Goal: Find specific page/section: Find specific page/section

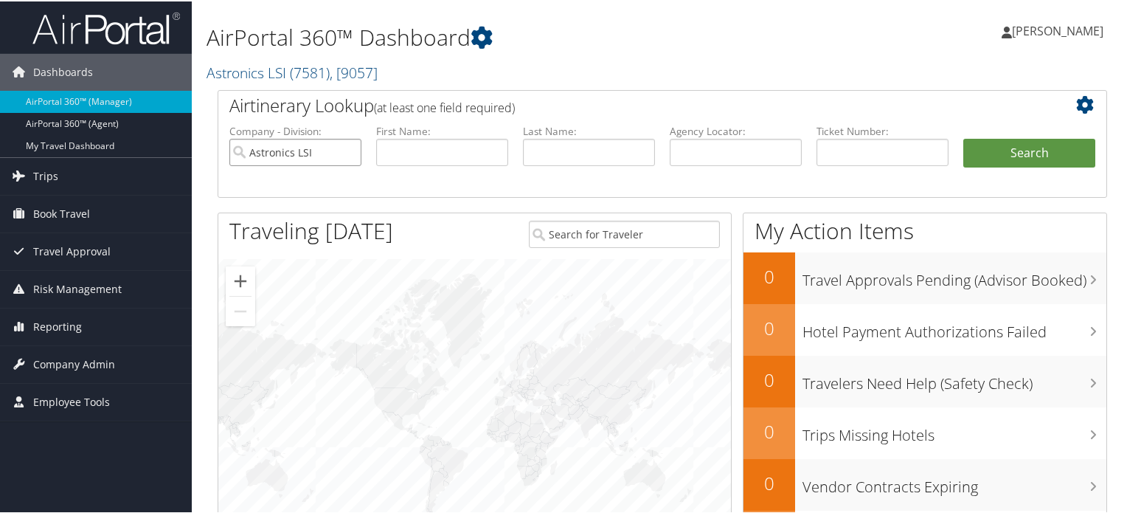
click at [346, 151] on input "Astronics LSI" at bounding box center [295, 150] width 132 height 27
click at [309, 69] on span "( 7581 )" at bounding box center [310, 71] width 40 height 20
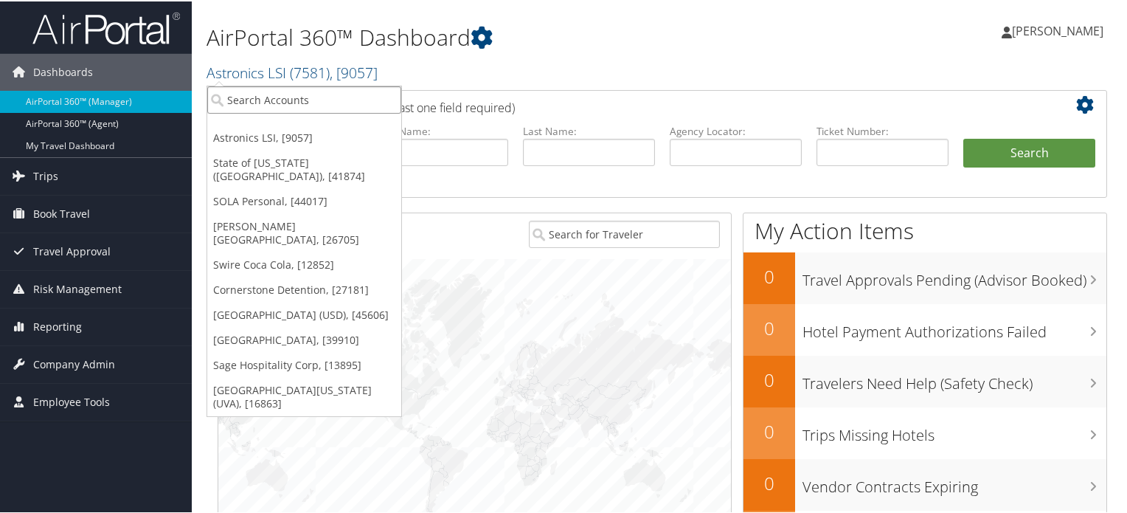
click at [286, 96] on input "search" at bounding box center [304, 98] width 194 height 27
type input "u"
type input "i"
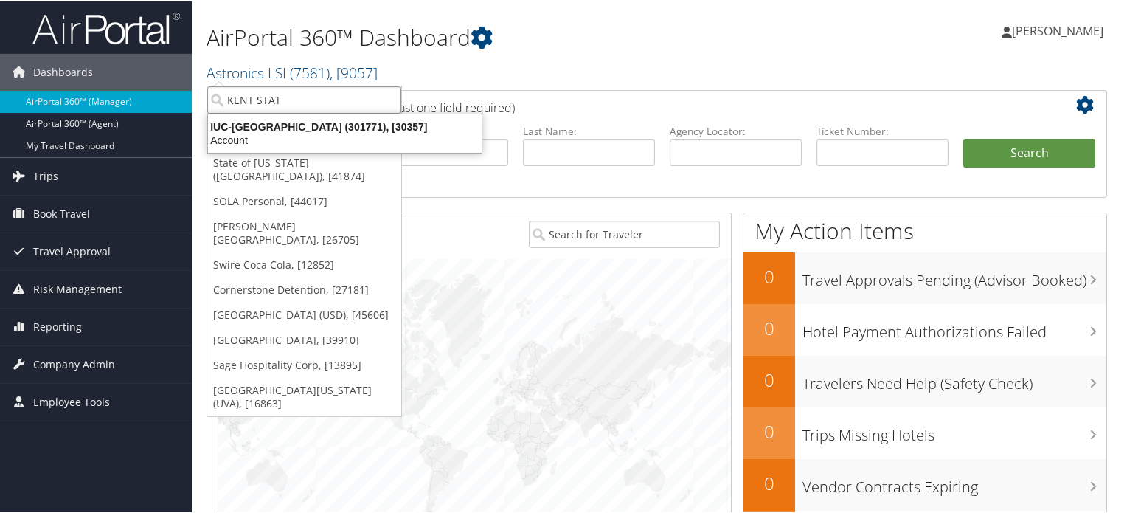
type input "KENT STATE"
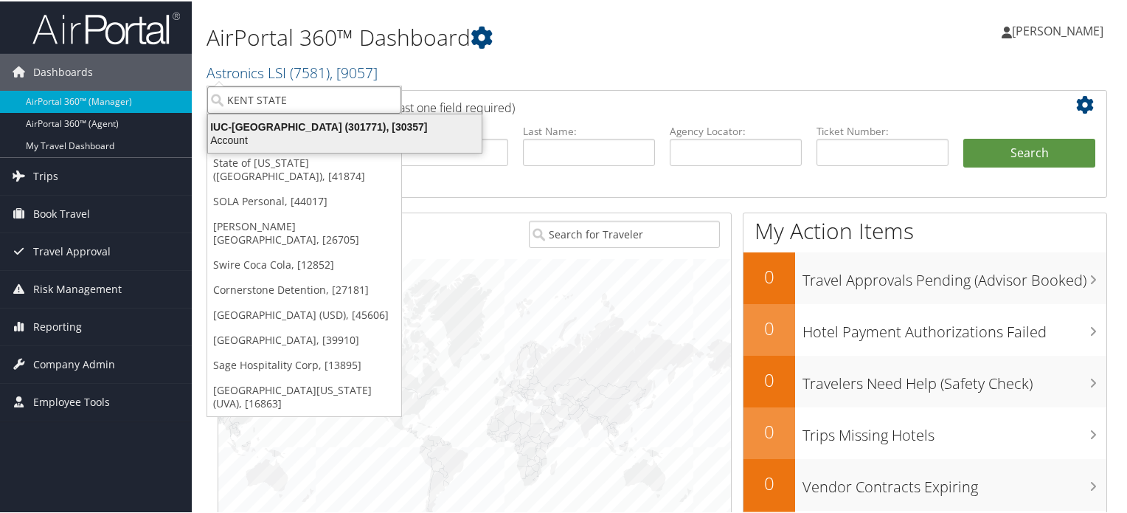
click at [251, 119] on div "IUC-Kent State University (301771), [30357]" at bounding box center [344, 125] width 291 height 13
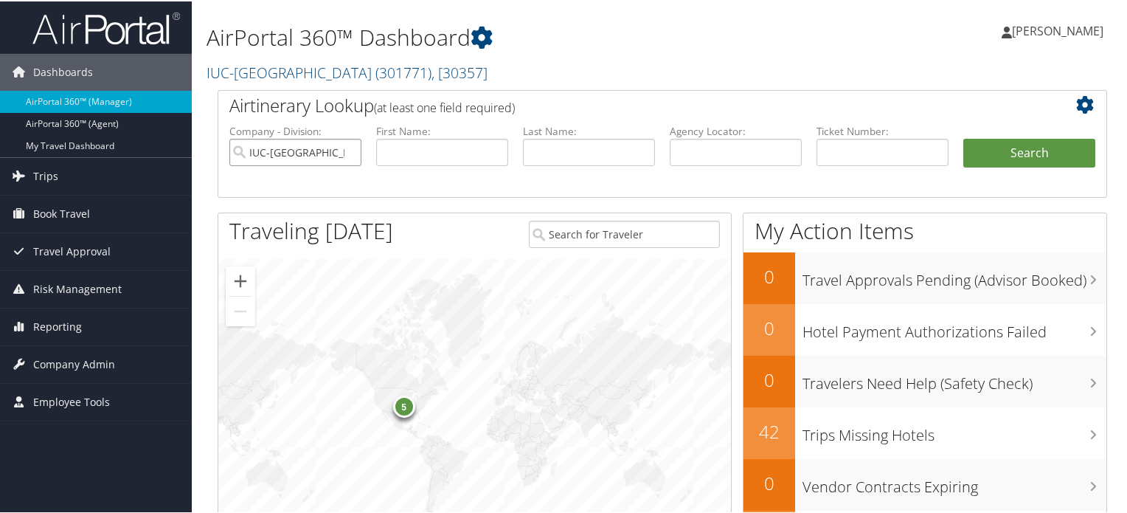
click at [348, 147] on input "IUC-Kent State University" at bounding box center [295, 150] width 132 height 27
click at [313, 75] on link "IUC-Kent State University ( 301771 ) , [ 30357 ]" at bounding box center [347, 71] width 281 height 20
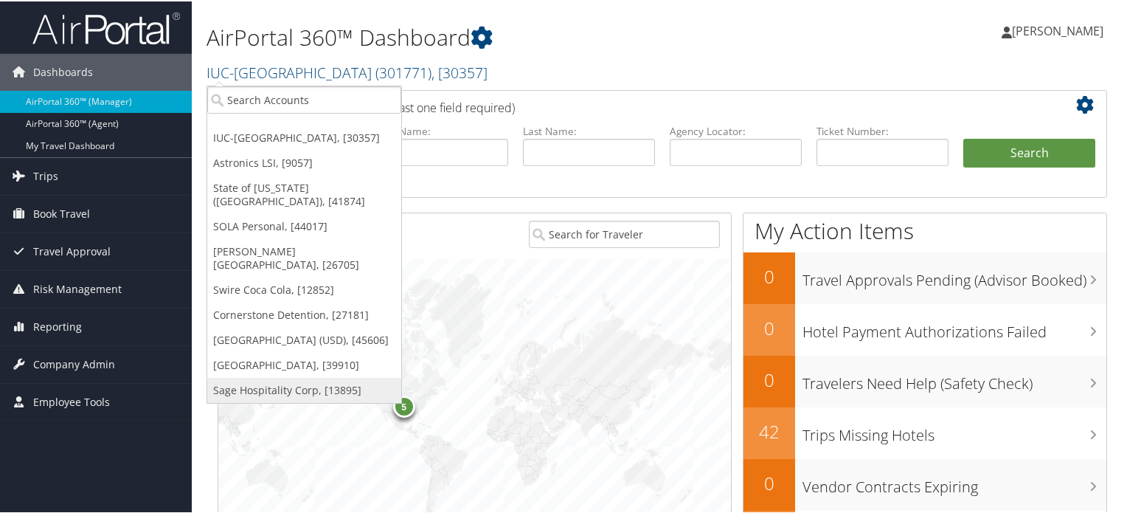
click at [291, 376] on link "Sage Hospitality Corp, [13895]" at bounding box center [304, 388] width 194 height 25
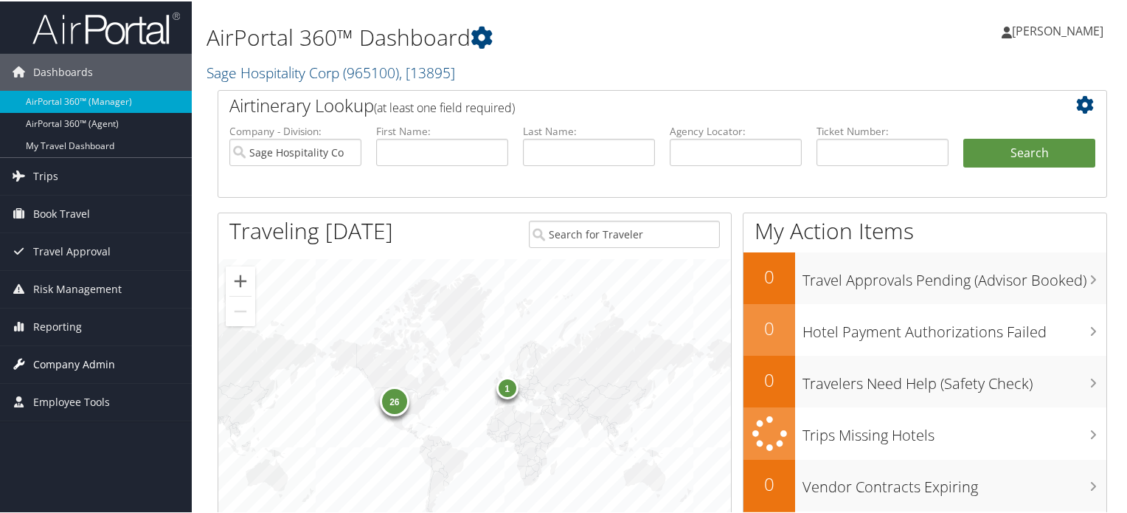
click at [60, 361] on span "Company Admin" at bounding box center [74, 362] width 82 height 37
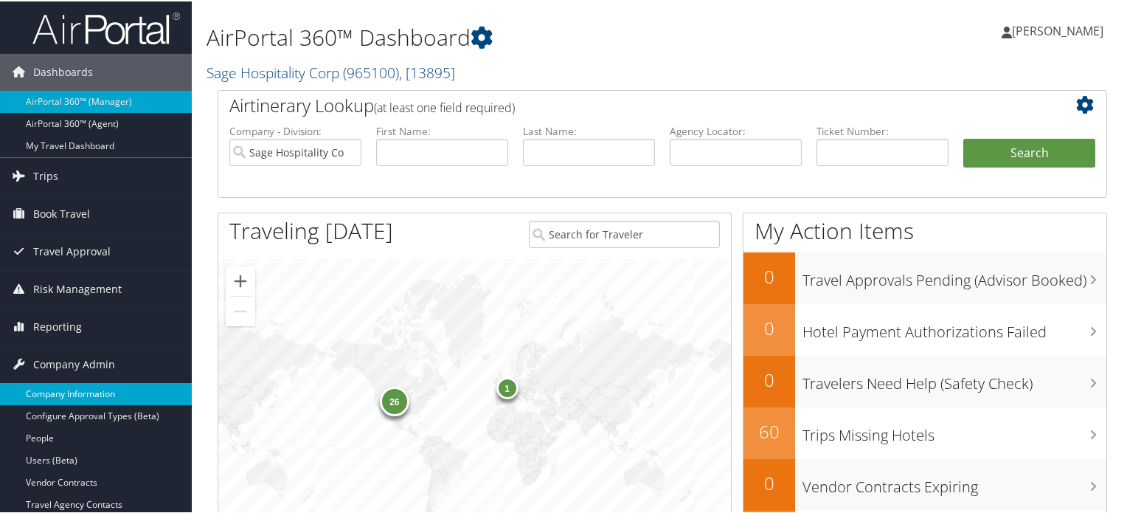
click at [84, 389] on link "Company Information" at bounding box center [96, 392] width 192 height 22
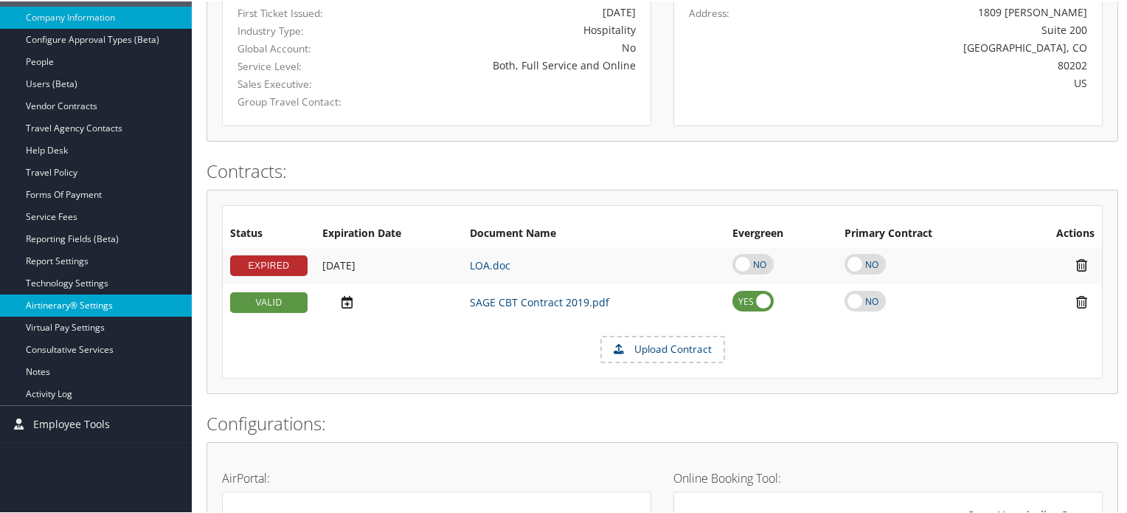
scroll to position [310, 0]
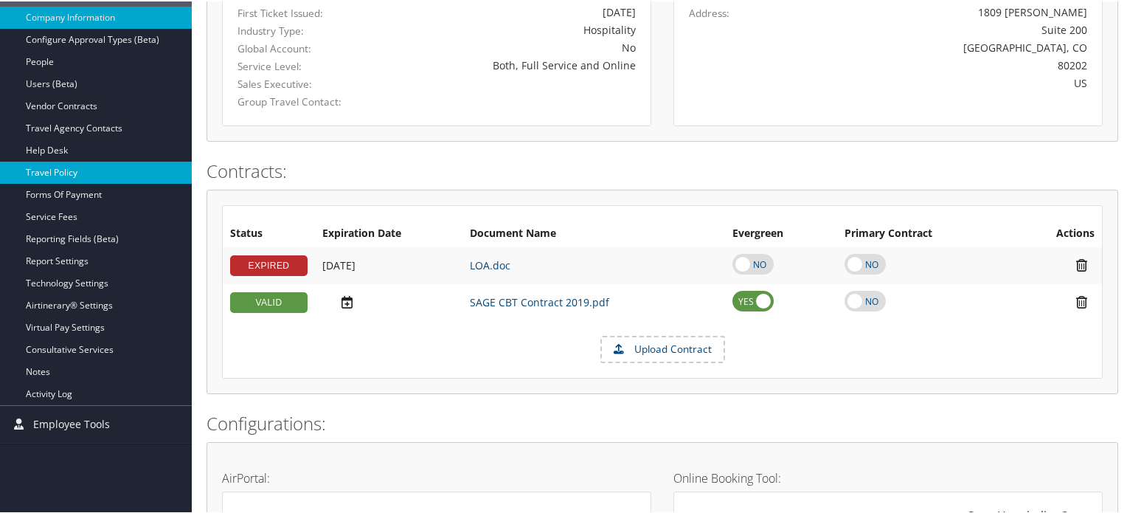
click at [66, 167] on link "Travel Policy" at bounding box center [96, 171] width 192 height 22
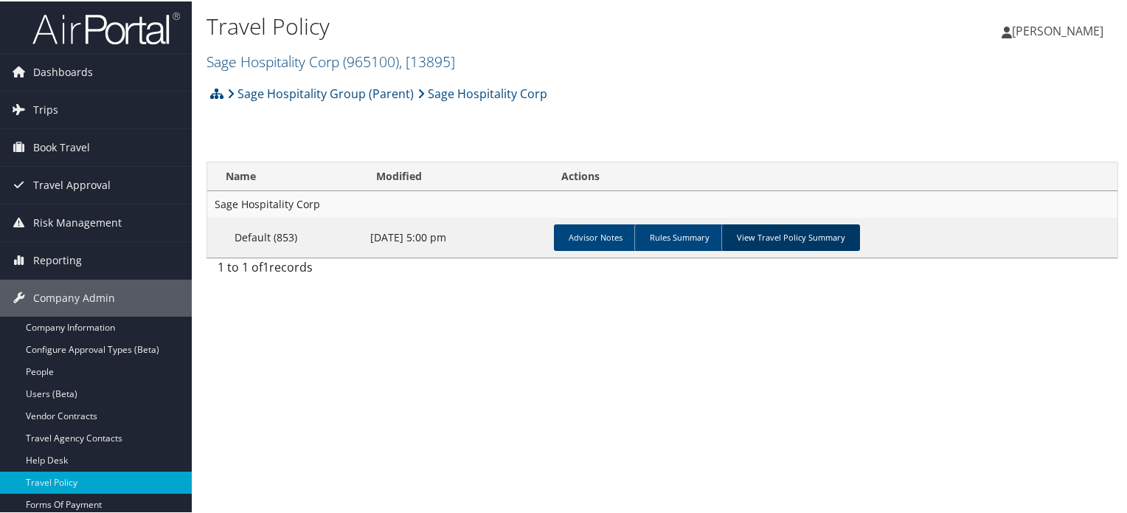
click at [794, 240] on link "View Travel Policy Summary" at bounding box center [790, 236] width 139 height 27
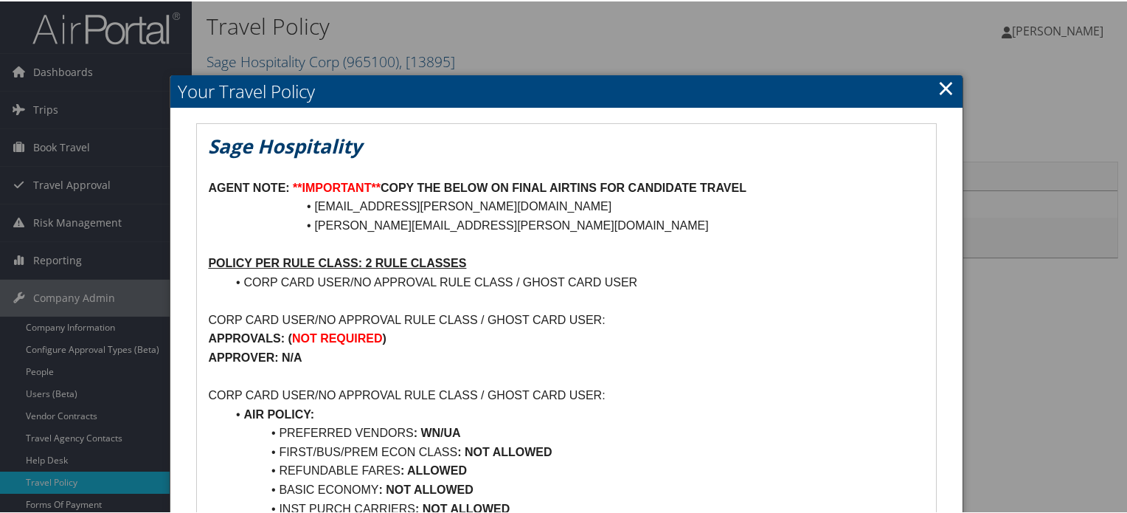
click at [940, 88] on link "×" at bounding box center [946, 87] width 17 height 30
